Goal: Find specific page/section: Find specific page/section

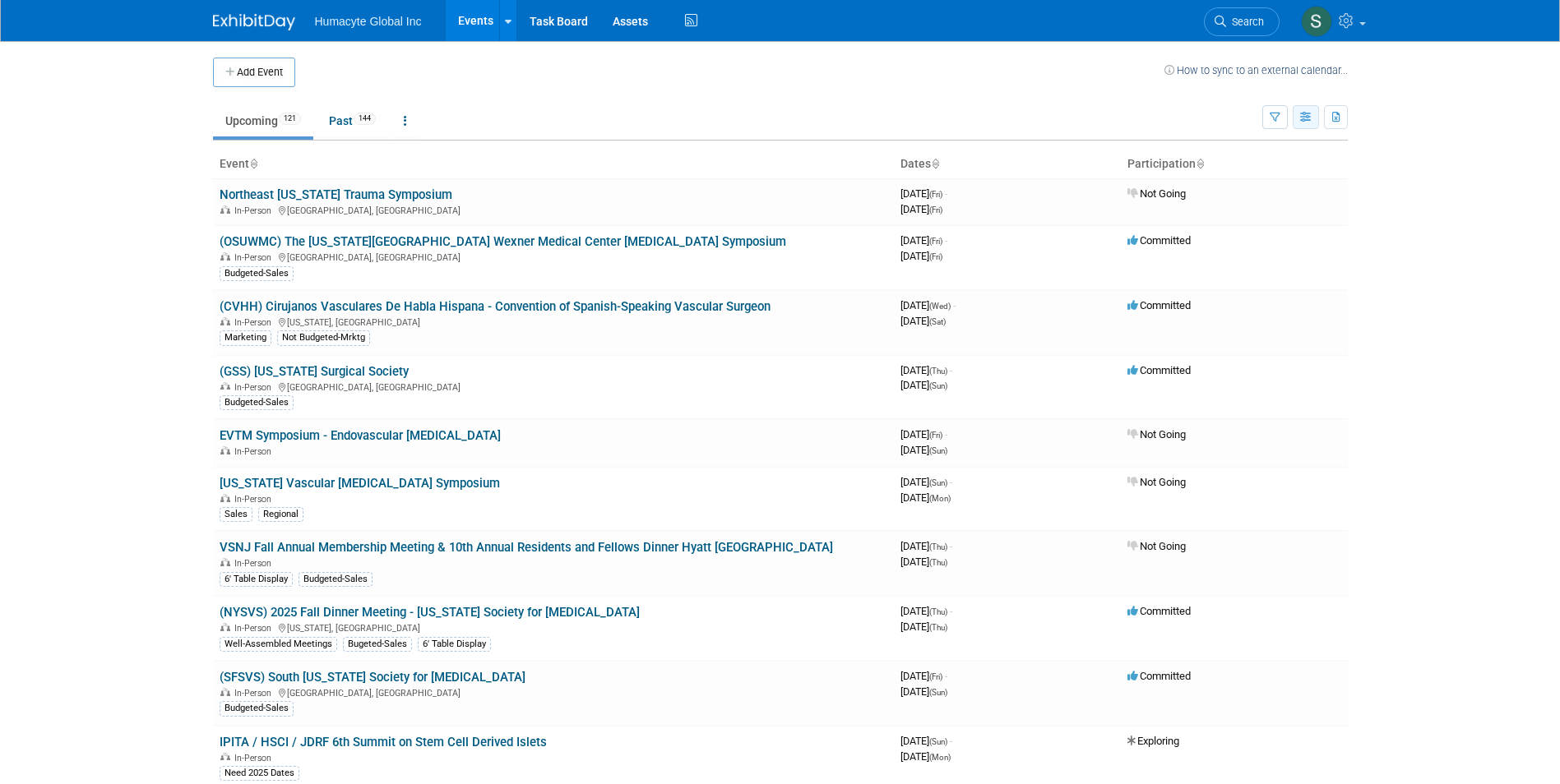
click at [1312, 128] on button "button" at bounding box center [1306, 117] width 27 height 24
click at [1267, 124] on button "button" at bounding box center [1276, 117] width 26 height 24
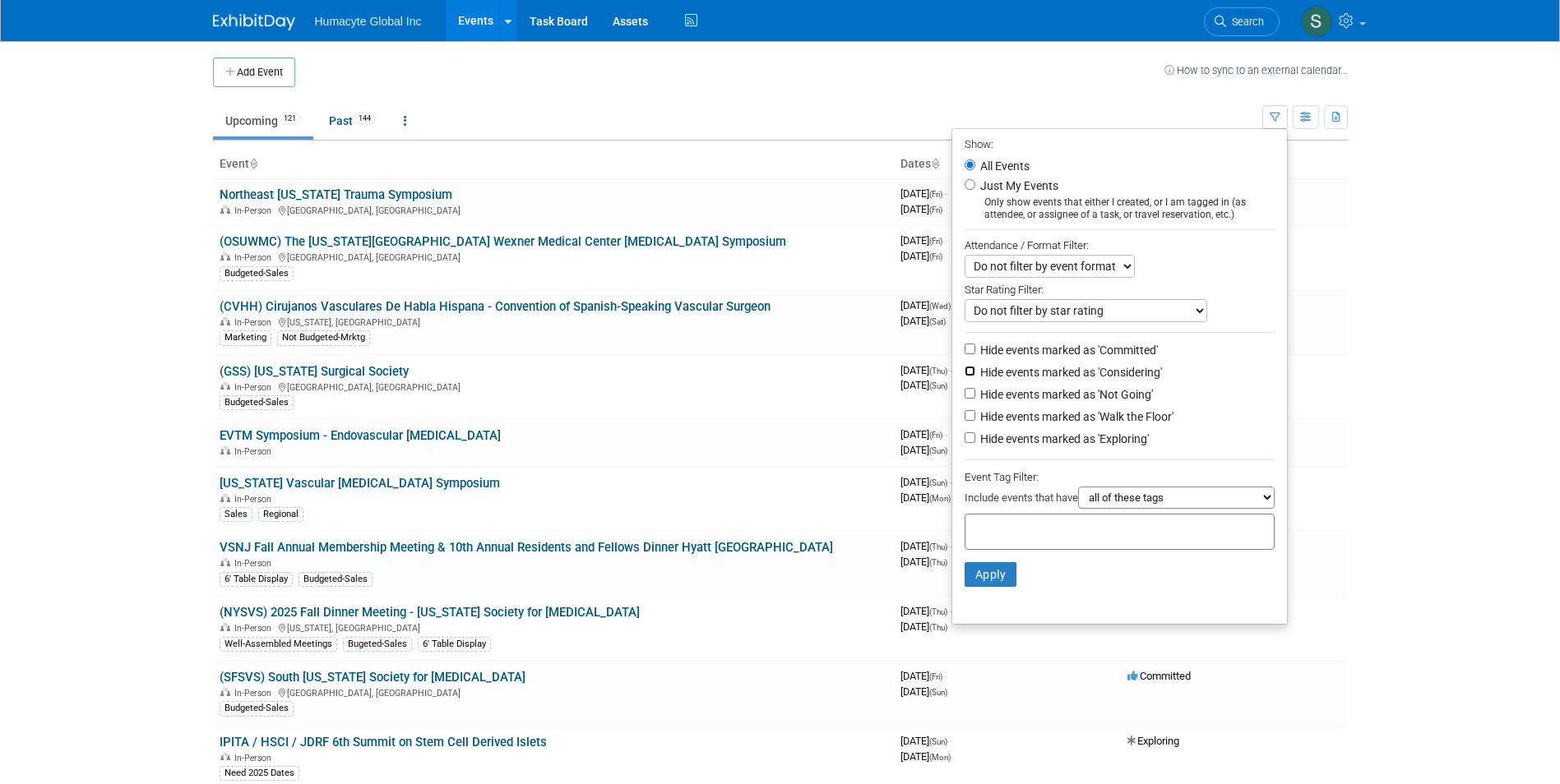
click at [965, 373] on input "Hide events marked as 'Considering'" at bounding box center [970, 371] width 11 height 11
checkbox input "true"
click at [965, 399] on input "Hide events marked as 'Not Going'" at bounding box center [970, 393] width 11 height 11
checkbox input "true"
click at [965, 416] on input "Hide events marked as 'Walk the Floor'" at bounding box center [970, 415] width 11 height 11
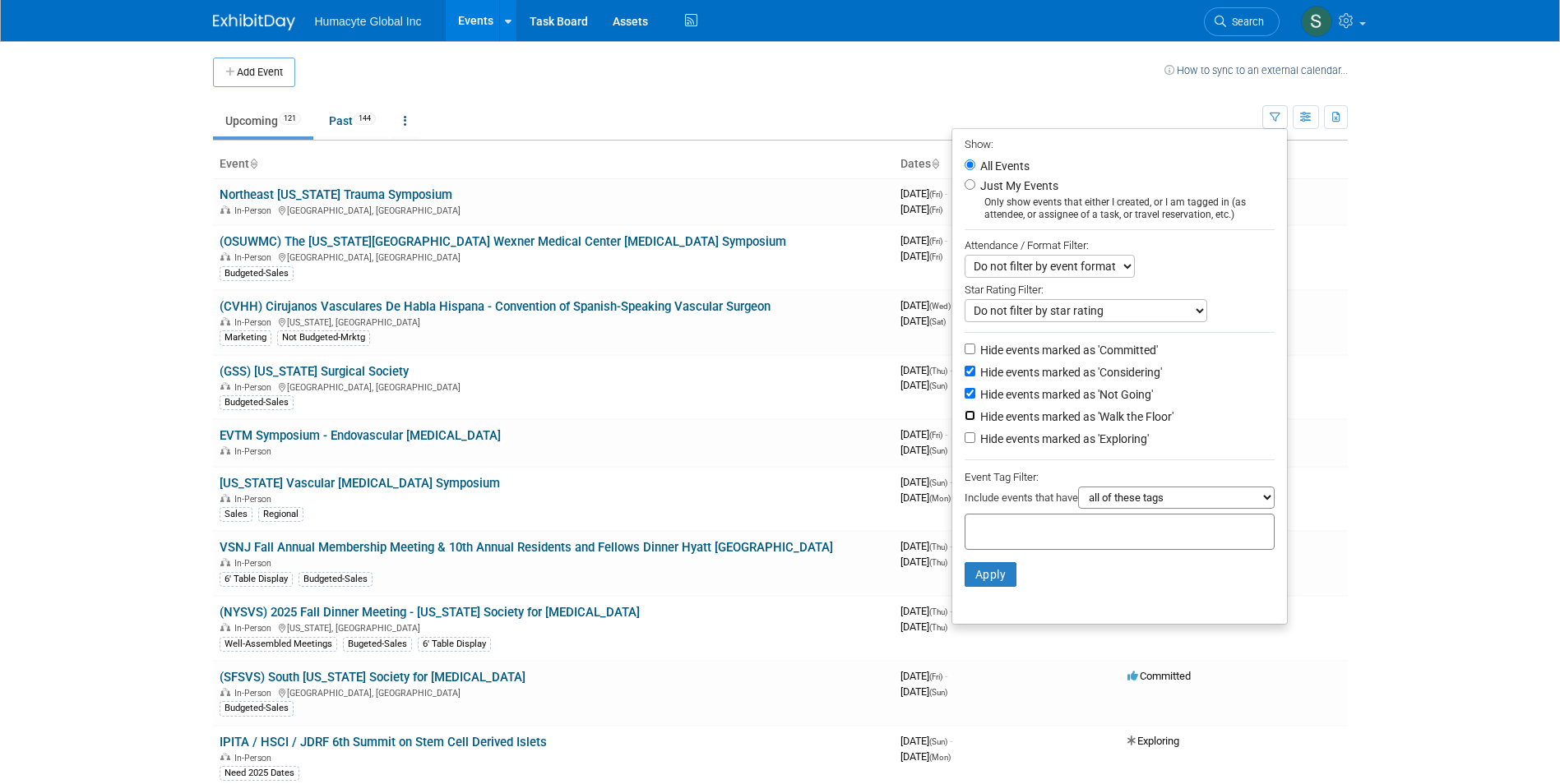
checkbox input "true"
click at [966, 439] on input "Hide events marked as 'Exploring'" at bounding box center [970, 438] width 11 height 11
checkbox input "true"
click at [999, 587] on button "Apply" at bounding box center [991, 575] width 53 height 25
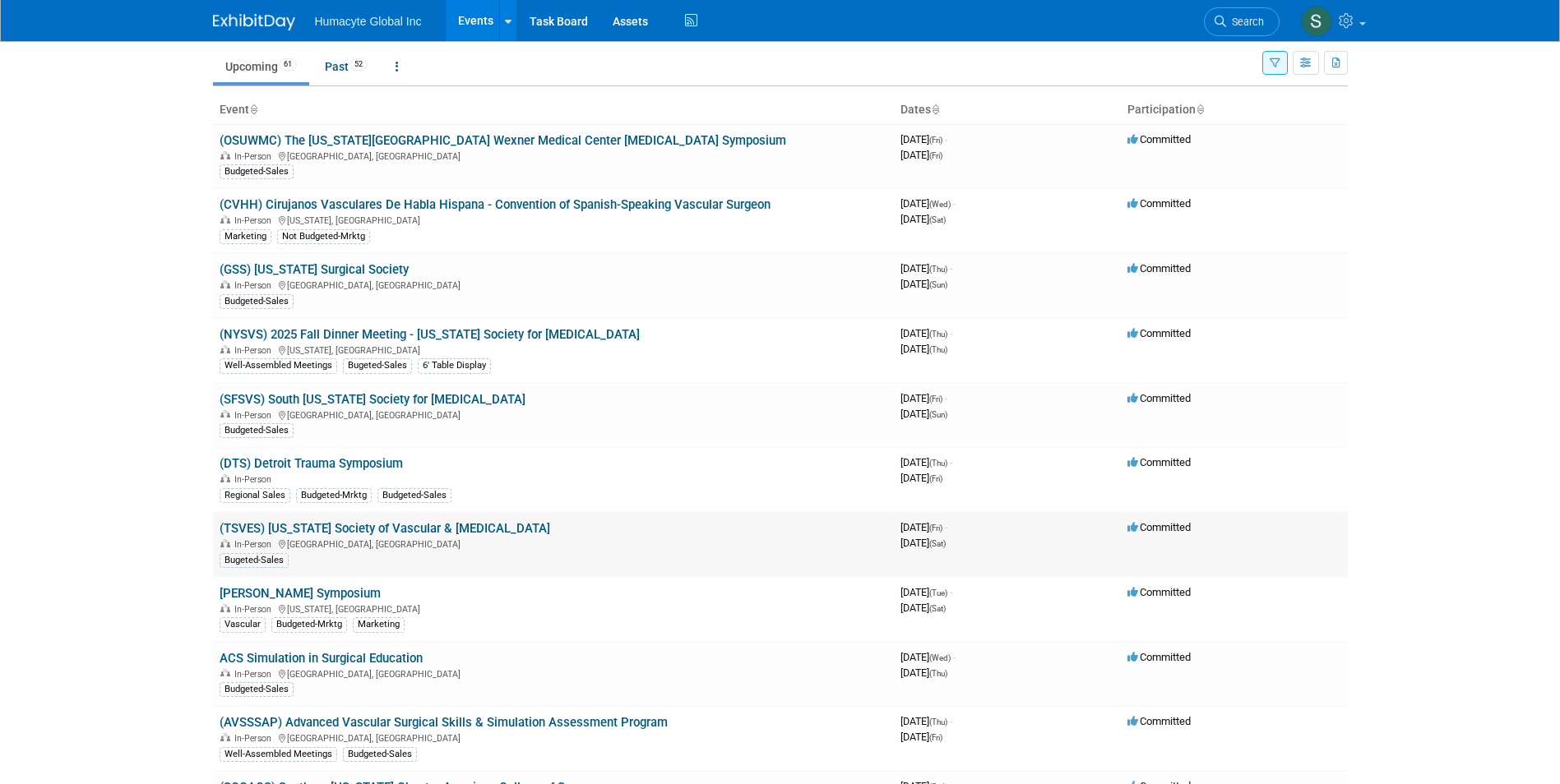
scroll to position [82, 0]
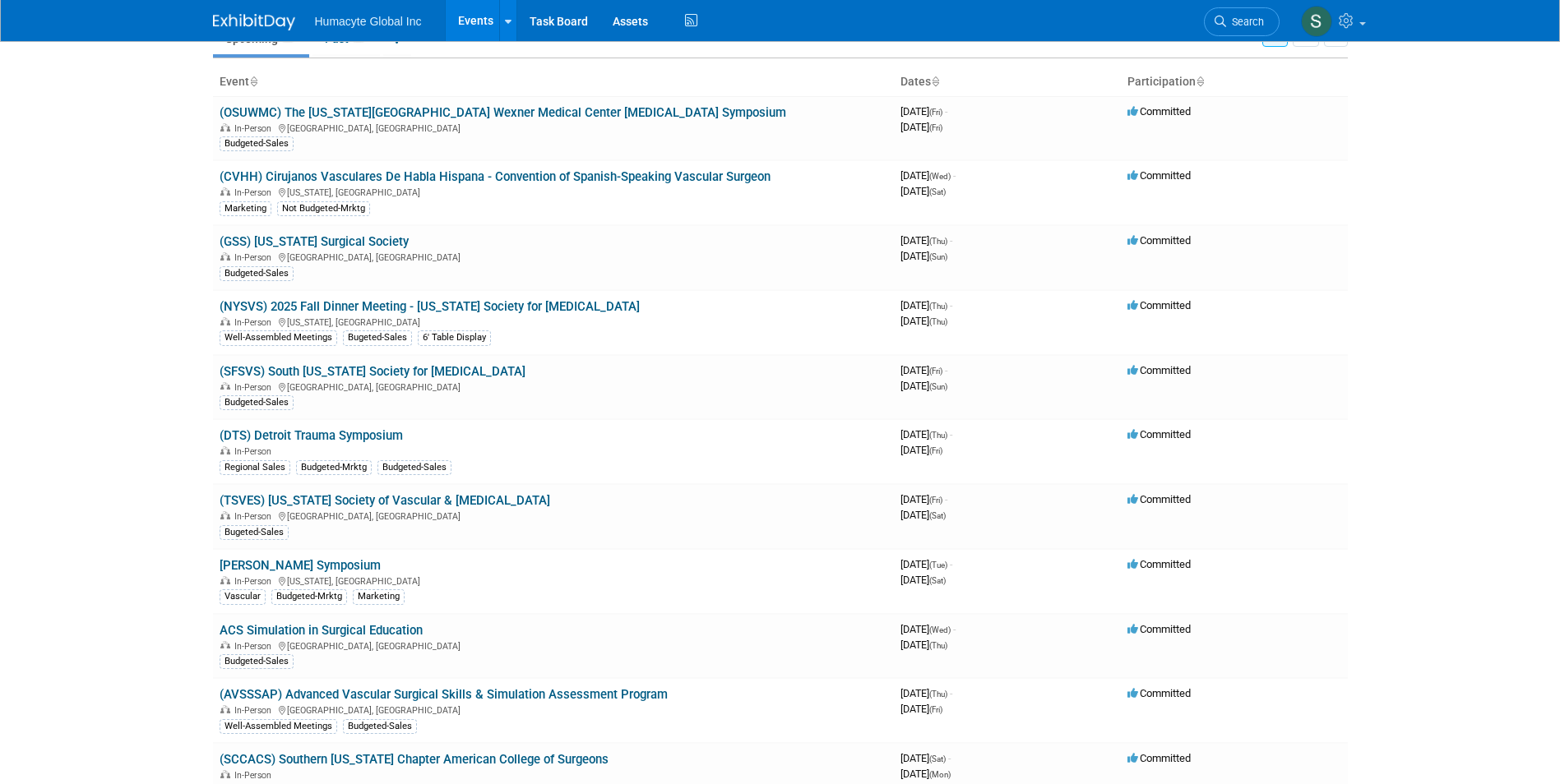
click at [287, 568] on link "[PERSON_NAME] Symposium" at bounding box center [300, 565] width 161 height 15
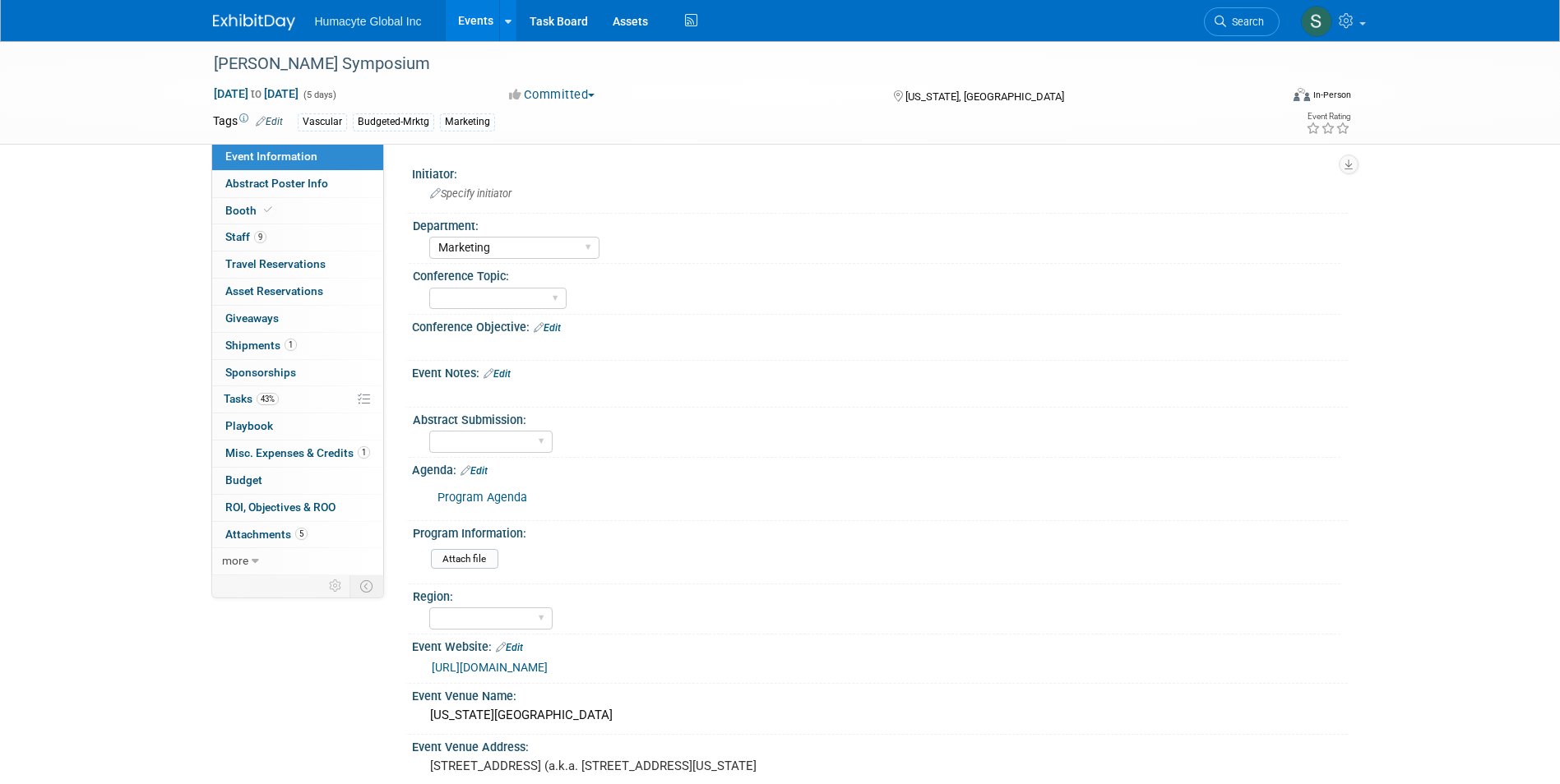
select select "Marketing"
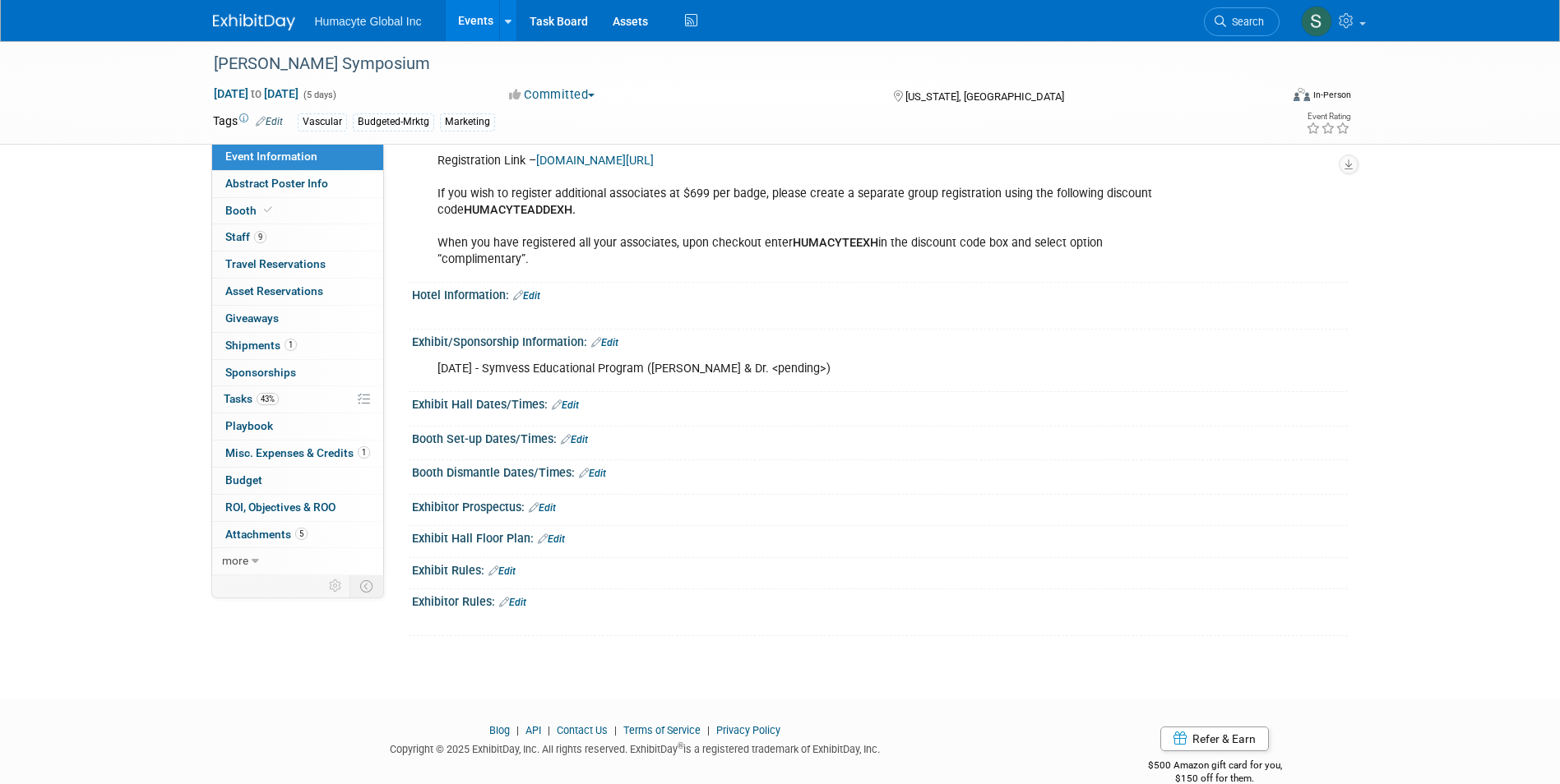
scroll to position [740, 0]
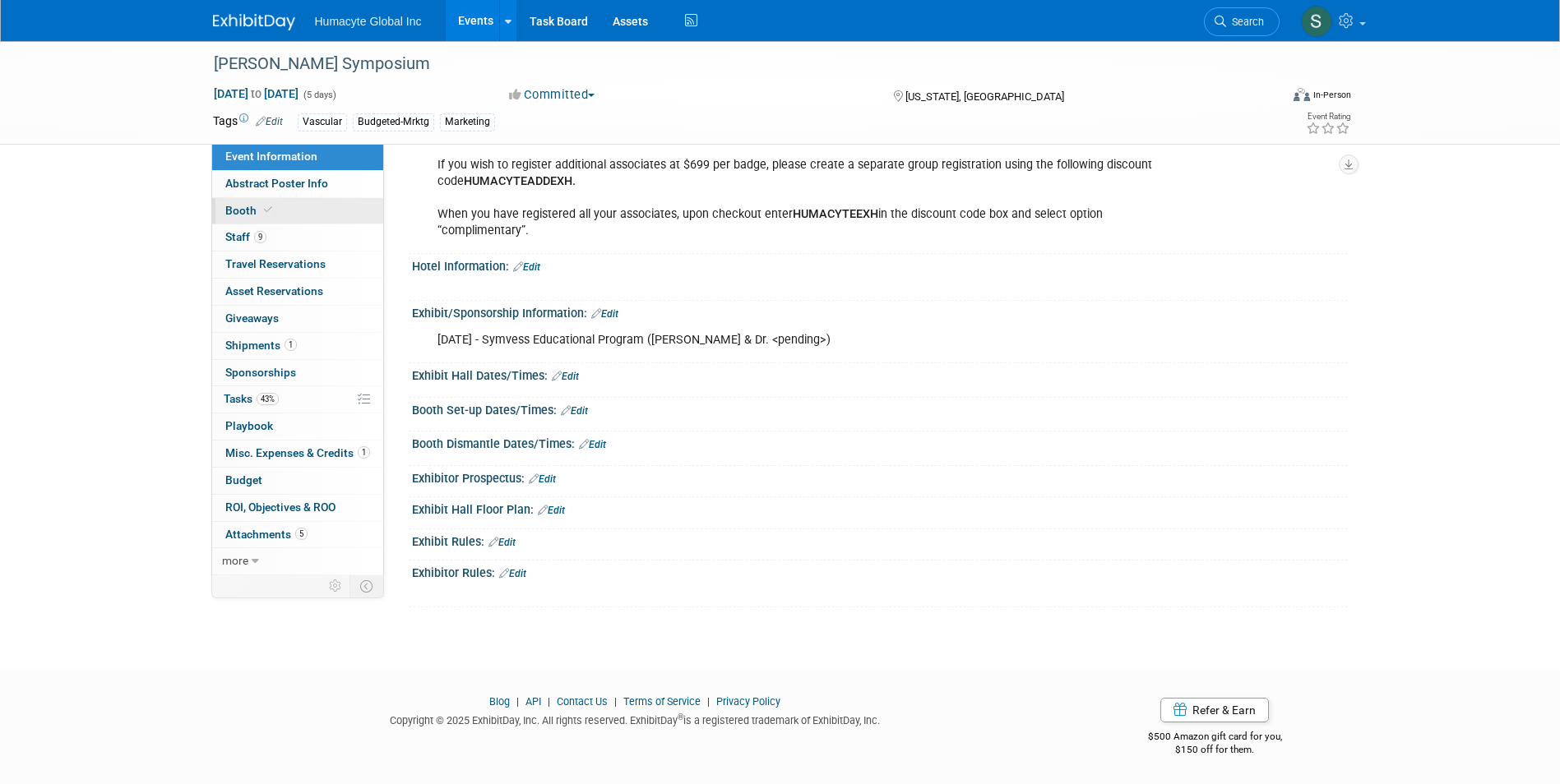
click at [290, 210] on link "Booth" at bounding box center [298, 211] width 171 height 27
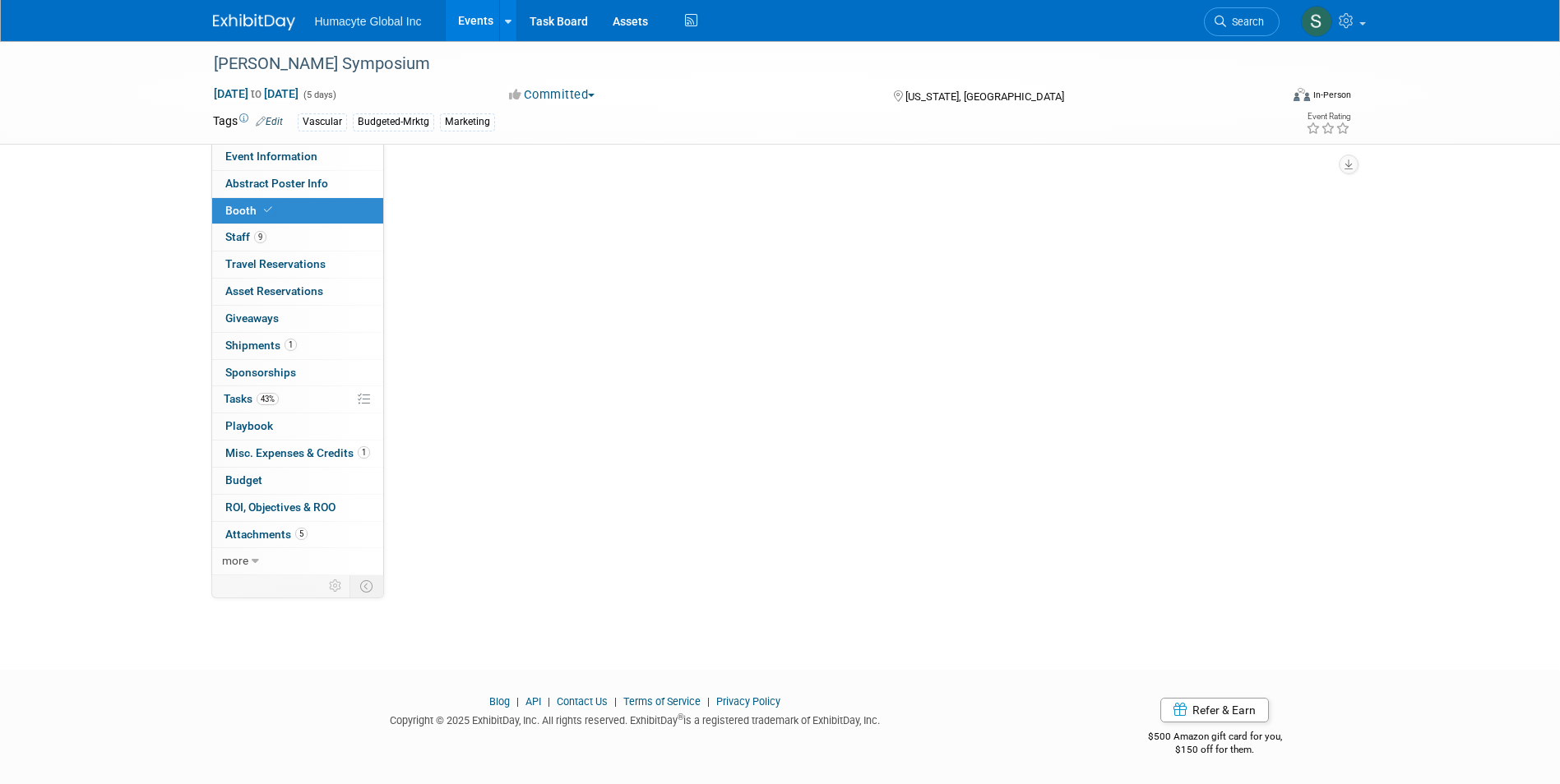
scroll to position [0, 0]
